Goal: Information Seeking & Learning: Find specific page/section

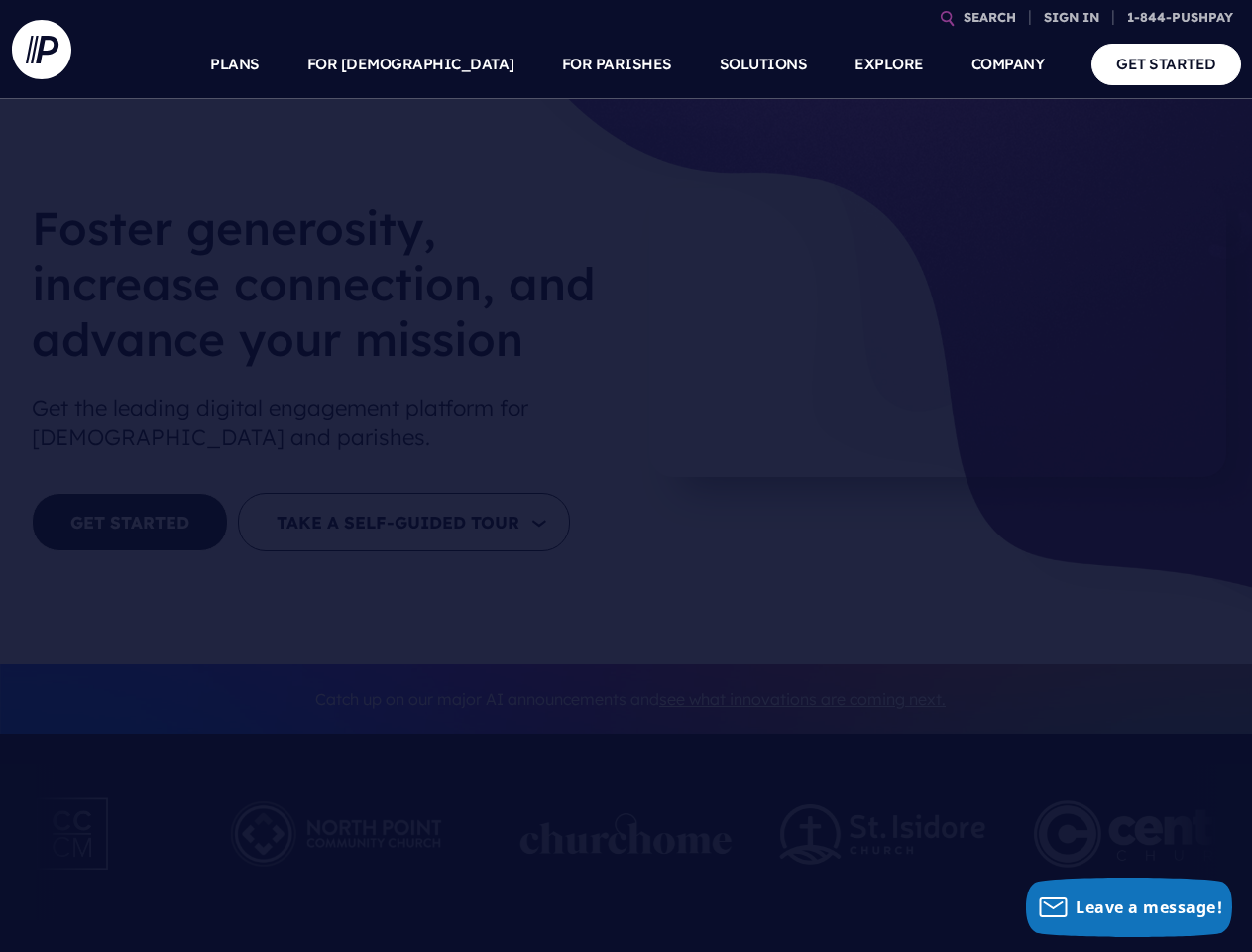
click at [626, 476] on div "[PERSON_NAME] generosity, increase connection, and advance your mission Get the…" at bounding box center [323, 382] width 615 height 387
click at [989, 17] on link "SEARCH" at bounding box center [990, 17] width 68 height 35
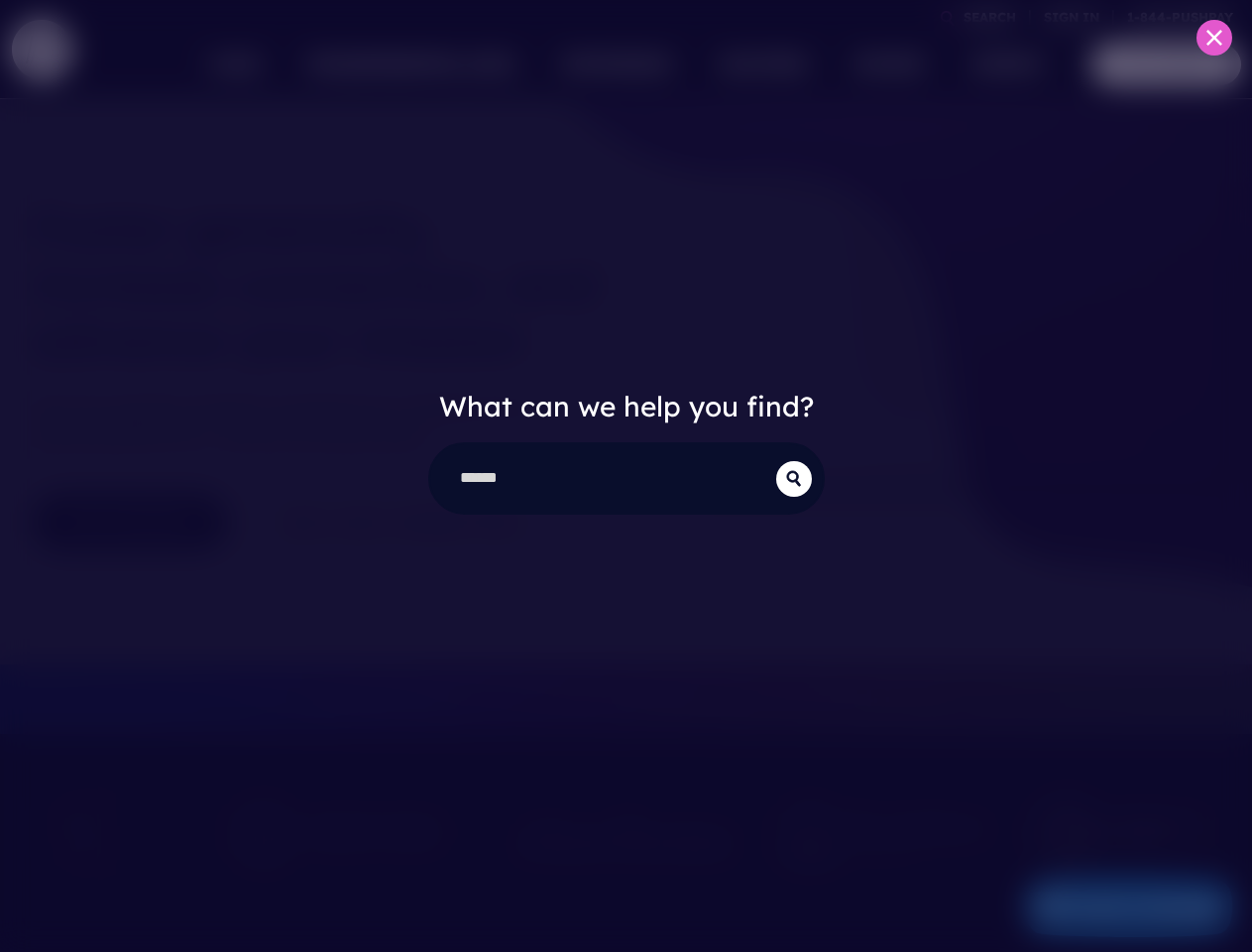
click at [1072, 17] on div "What can we help you find?" at bounding box center [626, 476] width 1252 height 952
click at [458, 64] on div "What can we help you find?" at bounding box center [626, 476] width 1252 height 952
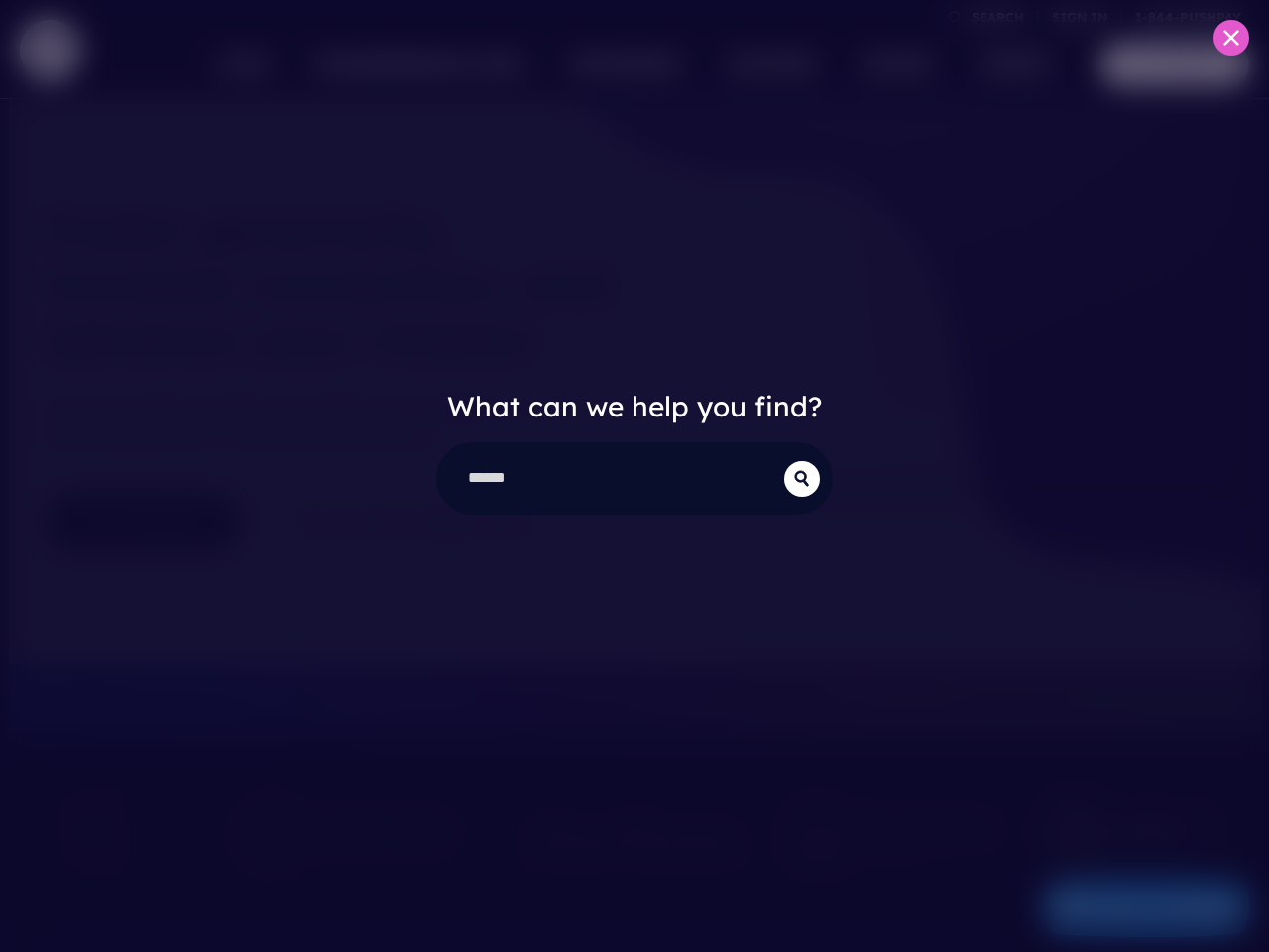
click at [617, 64] on div "What can we help you find?" at bounding box center [634, 476] width 1269 height 952
click at [888, 64] on div "What can we help you find?" at bounding box center [634, 476] width 1269 height 952
click at [1008, 64] on div "What can we help you find?" at bounding box center [634, 476] width 1269 height 952
click at [626, 841] on div "What can we help you find?" at bounding box center [634, 476] width 1269 height 952
click at [1128, 907] on div "What can we help you find?" at bounding box center [634, 476] width 1269 height 952
